Goal: Information Seeking & Learning: Learn about a topic

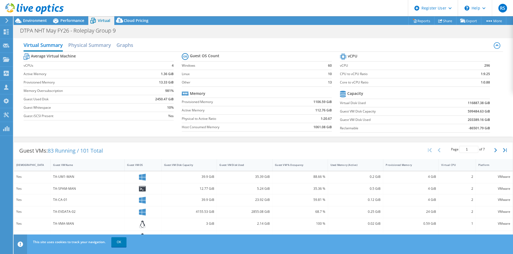
select select "USD"
click at [36, 17] on div at bounding box center [32, 9] width 64 height 18
click at [36, 20] on span "Environment" at bounding box center [35, 20] width 24 height 5
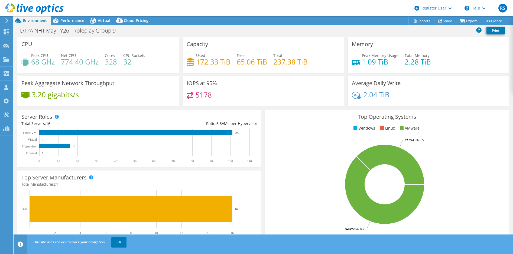
select select "USD"
click at [69, 17] on div "Performance" at bounding box center [69, 20] width 37 height 9
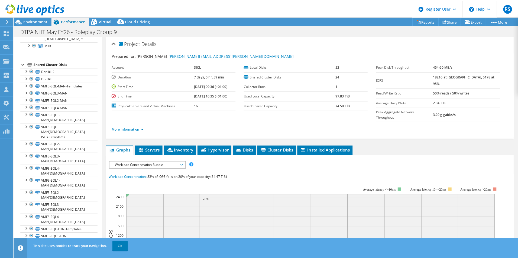
scroll to position [112, 0]
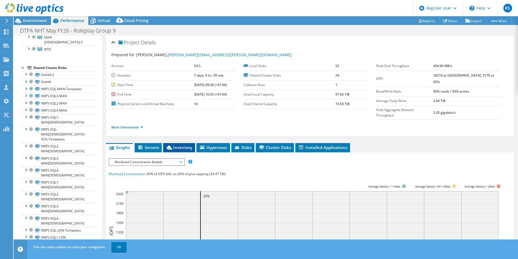
click at [185, 143] on li "Inventory" at bounding box center [179, 147] width 32 height 9
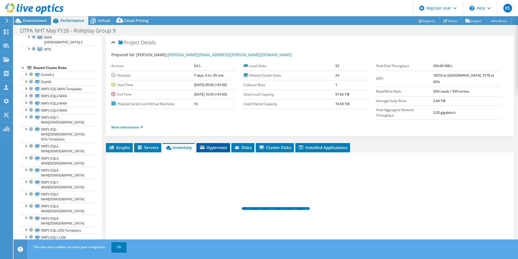
click at [206, 144] on span "Hypervisor" at bounding box center [213, 146] width 28 height 5
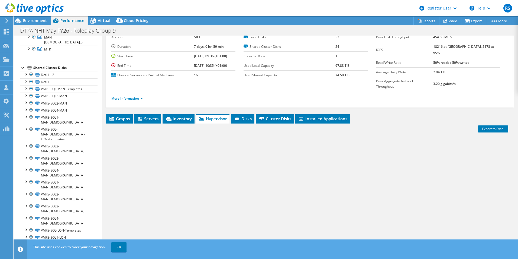
scroll to position [29, 0]
click at [145, 115] on span "Servers" at bounding box center [148, 117] width 22 height 5
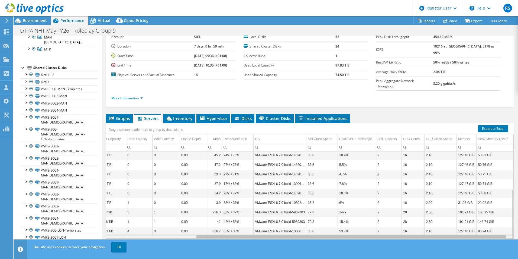
scroll to position [0, 0]
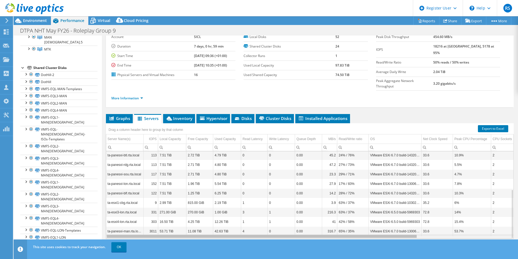
drag, startPoint x: 378, startPoint y: 227, endPoint x: 282, endPoint y: 226, distance: 95.7
click at [282, 226] on body "RS Dell User [PERSON_NAME] [PERSON_NAME][EMAIL_ADDRESS][PERSON_NAME][DOMAIN_NAM…" at bounding box center [259, 129] width 518 height 259
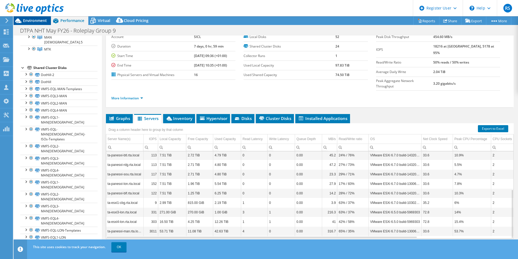
click at [35, 20] on span "Environment" at bounding box center [35, 20] width 24 height 5
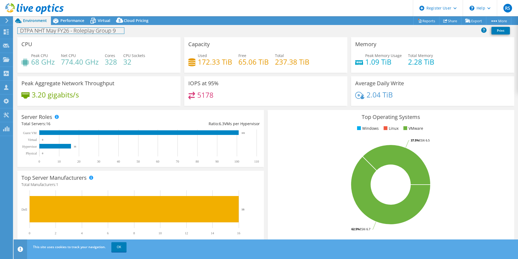
click at [73, 25] on div "DTPA NHT May FY26 - Roleplay Group 9 Print" at bounding box center [266, 30] width 505 height 10
click at [70, 17] on div "Performance" at bounding box center [69, 20] width 37 height 9
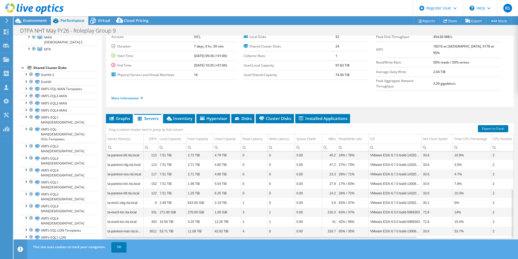
click at [210, 100] on div "Project Details Prepared for: [PERSON_NAME], [PERSON_NAME][EMAIL_ADDRESS][PERSO…" at bounding box center [310, 133] width 416 height 252
click at [198, 114] on li "Hypervisor" at bounding box center [213, 118] width 34 height 9
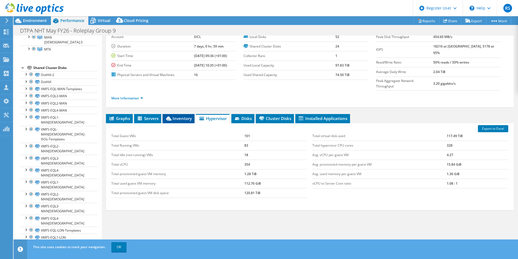
click at [177, 115] on span "Inventory" at bounding box center [178, 117] width 27 height 5
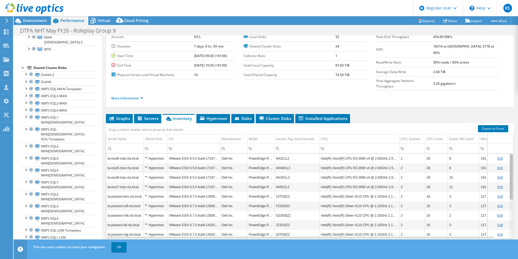
drag, startPoint x: 509, startPoint y: 190, endPoint x: 508, endPoint y: 129, distance: 61.0
click at [508, 129] on body "RS Dell User [PERSON_NAME] [PERSON_NAME][EMAIL_ADDRESS][PERSON_NAME][DOMAIN_NAM…" at bounding box center [259, 129] width 518 height 259
click at [263, 182] on td "PowerEdge R630" at bounding box center [260, 186] width 27 height 9
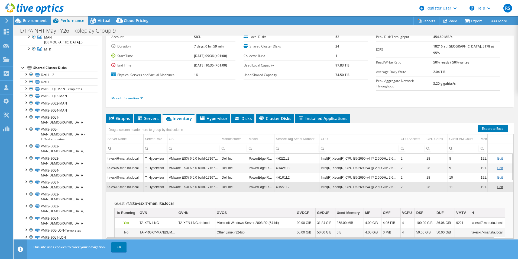
click at [262, 172] on td "PowerEdge R630" at bounding box center [260, 176] width 27 height 9
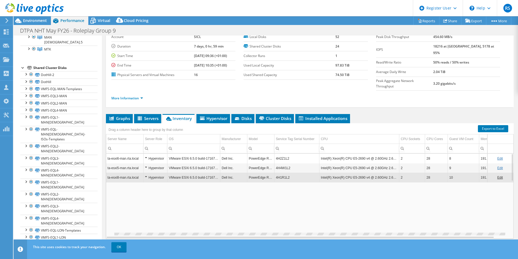
click at [262, 172] on td "PowerEdge R630" at bounding box center [260, 176] width 27 height 9
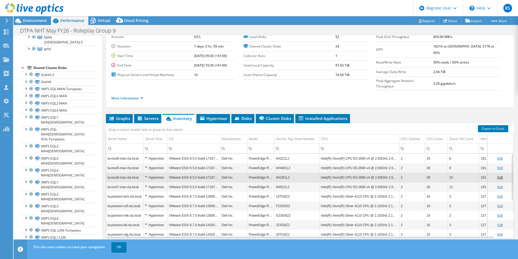
click at [262, 163] on td "PowerEdge R630" at bounding box center [260, 167] width 27 height 9
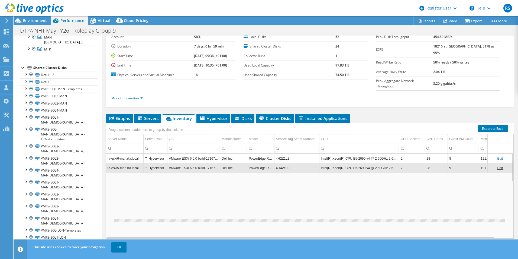
click at [262, 153] on td "PowerEdge R630" at bounding box center [260, 157] width 27 height 9
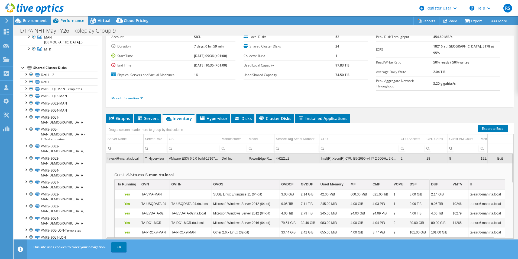
click at [260, 153] on td "PowerEdge R630" at bounding box center [260, 157] width 27 height 9
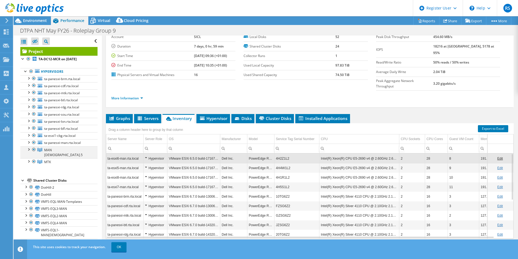
click at [30, 147] on div at bounding box center [28, 148] width 5 height 5
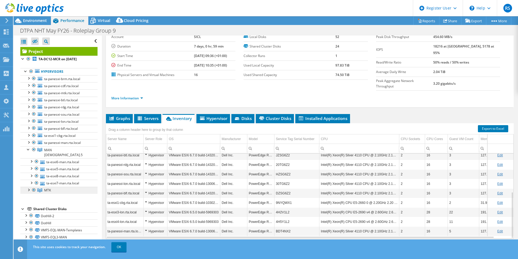
click at [46, 188] on span "MTK" at bounding box center [47, 190] width 7 height 5
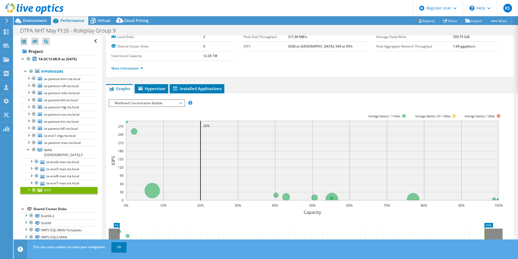
click at [29, 186] on div at bounding box center [28, 188] width 5 height 5
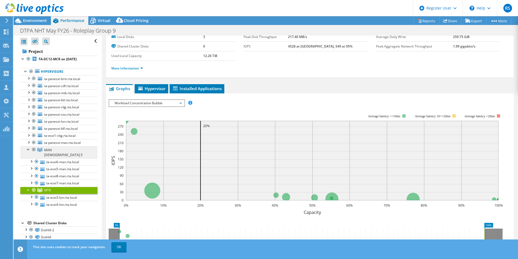
click at [50, 150] on span "MAN [DEMOGRAPHIC_DATA].5" at bounding box center [63, 151] width 38 height 9
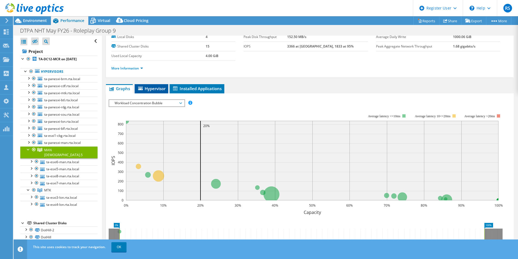
click at [156, 87] on span "Hypervisor" at bounding box center [151, 88] width 28 height 5
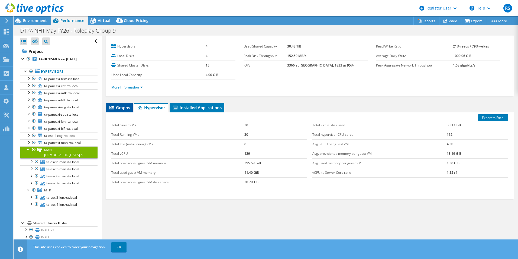
click at [121, 106] on span "Graphs" at bounding box center [119, 107] width 21 height 5
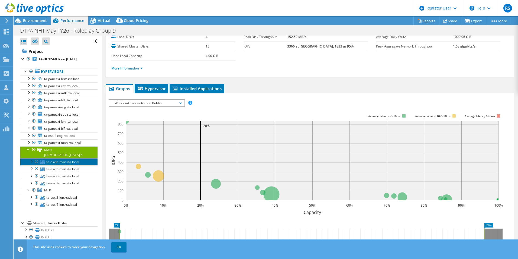
click at [51, 159] on link "ta-esxi6-man.rta.local" at bounding box center [58, 161] width 77 height 7
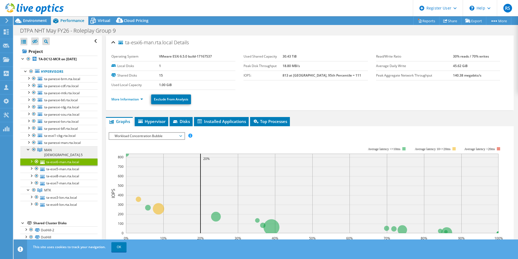
click at [42, 151] on link "MAN [DEMOGRAPHIC_DATA].5" at bounding box center [58, 152] width 77 height 12
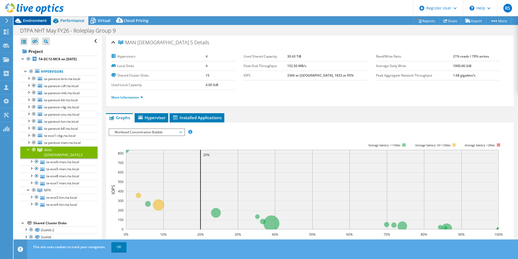
click at [38, 23] on span "Environment" at bounding box center [35, 20] width 24 height 5
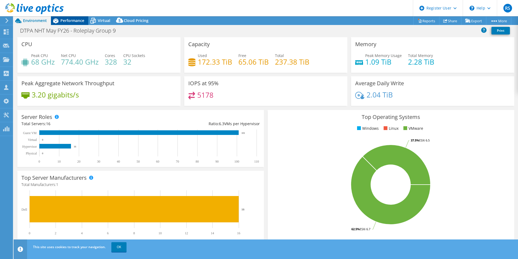
click at [60, 22] on span "Performance" at bounding box center [72, 20] width 24 height 5
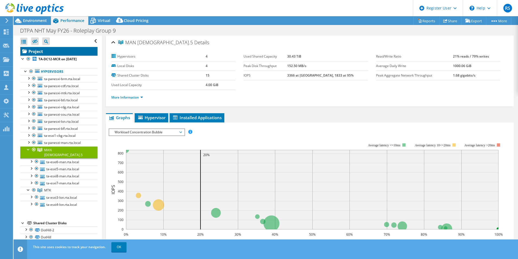
click at [47, 52] on link "Project" at bounding box center [58, 51] width 77 height 9
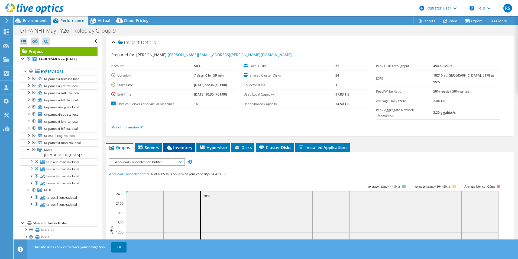
click at [181, 144] on span "Inventory" at bounding box center [179, 146] width 27 height 5
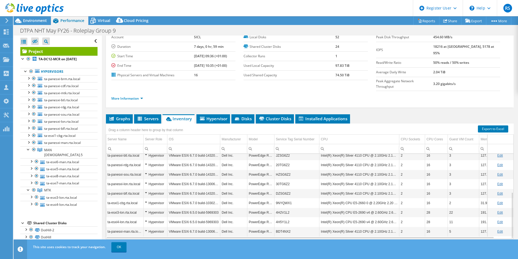
scroll to position [29, 0]
